Goal: Task Accomplishment & Management: Use online tool/utility

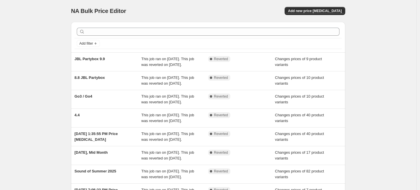
click at [392, 73] on div "NA Bulk Price Editor. This page is ready NA Bulk Price Editor Add new price cha…" at bounding box center [208, 139] width 416 height 278
click at [39, 53] on div "NA Bulk Price Editor. This page is ready NA Bulk Price Editor Add new price cha…" at bounding box center [208, 139] width 416 height 278
click at [37, 48] on div "NA Bulk Price Editor. This page is ready NA Bulk Price Editor Add new price cha…" at bounding box center [208, 139] width 416 height 278
click at [328, 10] on span "Add new price change job" at bounding box center [315, 11] width 54 height 5
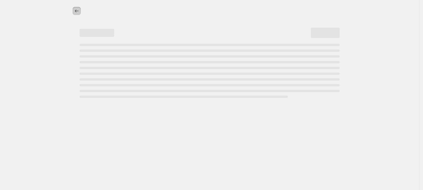
click at [78, 8] on icon "Price change jobs" at bounding box center [77, 11] width 6 height 6
click at [46, 25] on div "NA Bulk Price Editor. This page is ready NA Bulk Price Editor" at bounding box center [209, 95] width 419 height 190
click at [7, 30] on div "NA Bulk Price Editor. This page is ready NA Bulk Price Editor" at bounding box center [209, 95] width 419 height 190
click at [25, 32] on div "NA Bulk Price Editor. This page is ready NA Bulk Price Editor" at bounding box center [209, 95] width 419 height 190
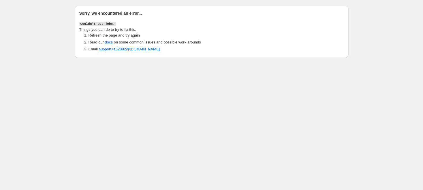
click at [223, 96] on body "Sorry, we encountered an error... Couldn't get jobs. Things you can do to try t…" at bounding box center [211, 95] width 423 height 190
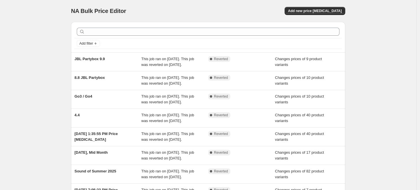
click at [55, 58] on div "NA Bulk Price Editor. This page is ready NA Bulk Price Editor Add new price [ME…" at bounding box center [208, 139] width 416 height 278
click at [369, 86] on div "NA Bulk Price Editor. This page is ready NA Bulk Price Editor Add new price cha…" at bounding box center [208, 139] width 416 height 278
click at [50, 19] on div "NA Bulk Price Editor. This page is ready NA Bulk Price Editor Add new price cha…" at bounding box center [208, 139] width 416 height 278
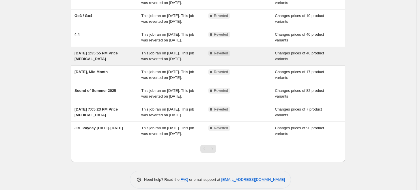
scroll to position [96, 0]
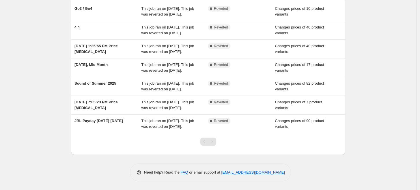
click at [373, 95] on div "NA Bulk Price Editor. This page is ready NA Bulk Price Editor Add new price cha…" at bounding box center [208, 51] width 416 height 278
